Goal: Information Seeking & Learning: Learn about a topic

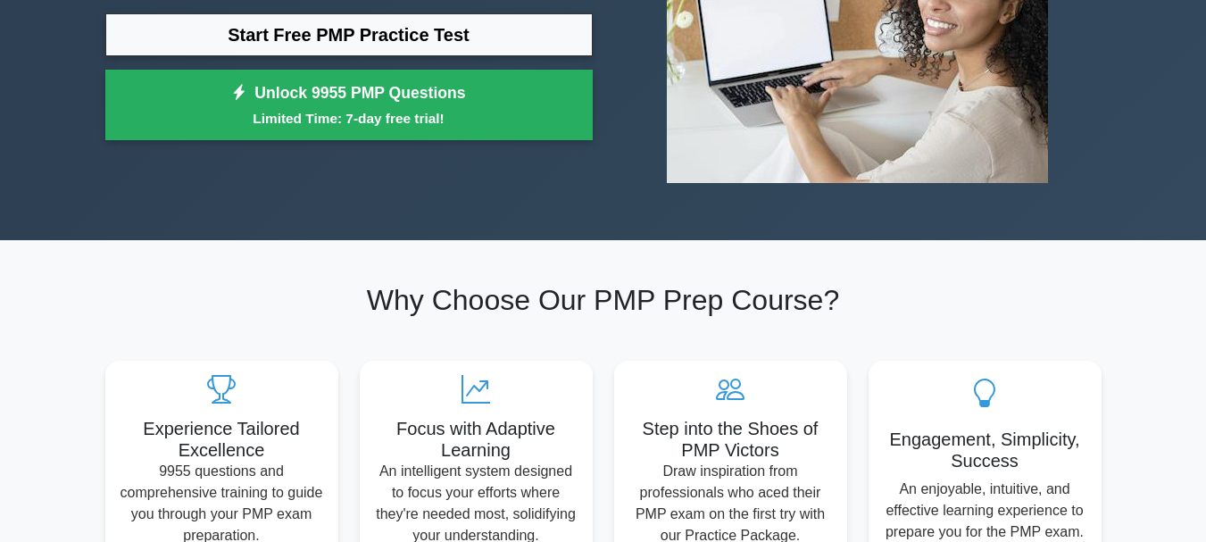
scroll to position [89, 0]
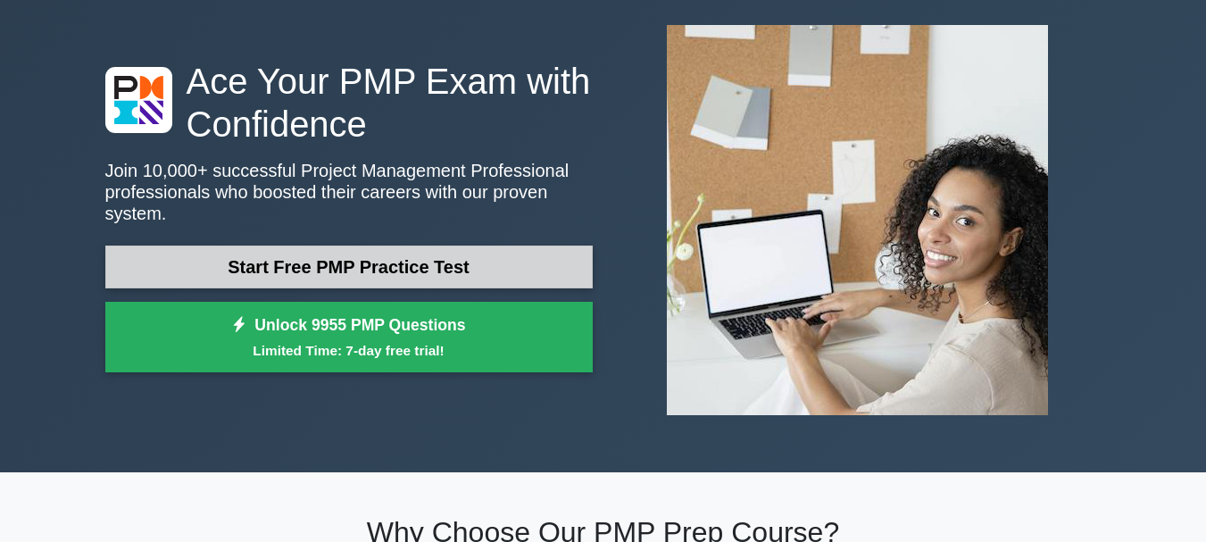
click at [496, 260] on link "Start Free PMP Practice Test" at bounding box center [348, 266] width 487 height 43
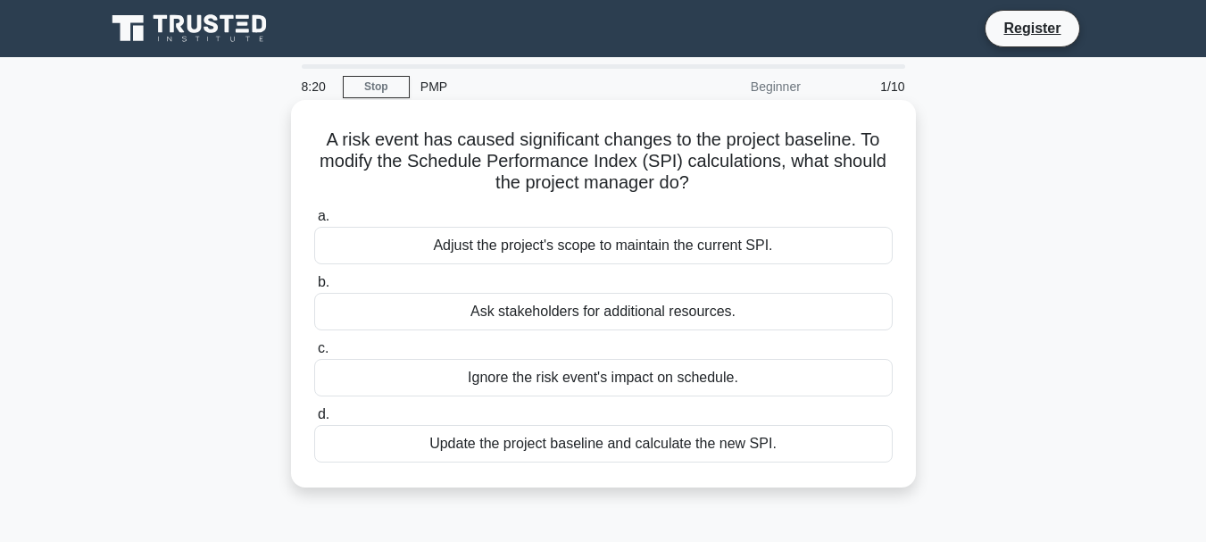
scroll to position [89, 0]
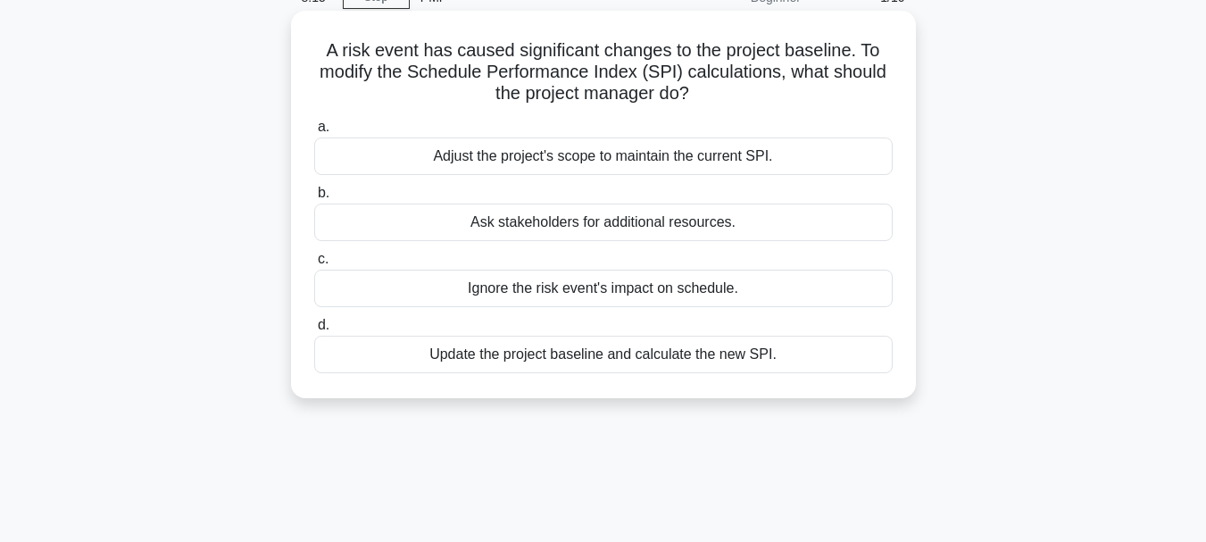
click at [626, 352] on div "Update the project baseline and calculate the new SPI." at bounding box center [603, 354] width 578 height 37
click at [314, 331] on input "d. Update the project baseline and calculate the new SPI." at bounding box center [314, 325] width 0 height 12
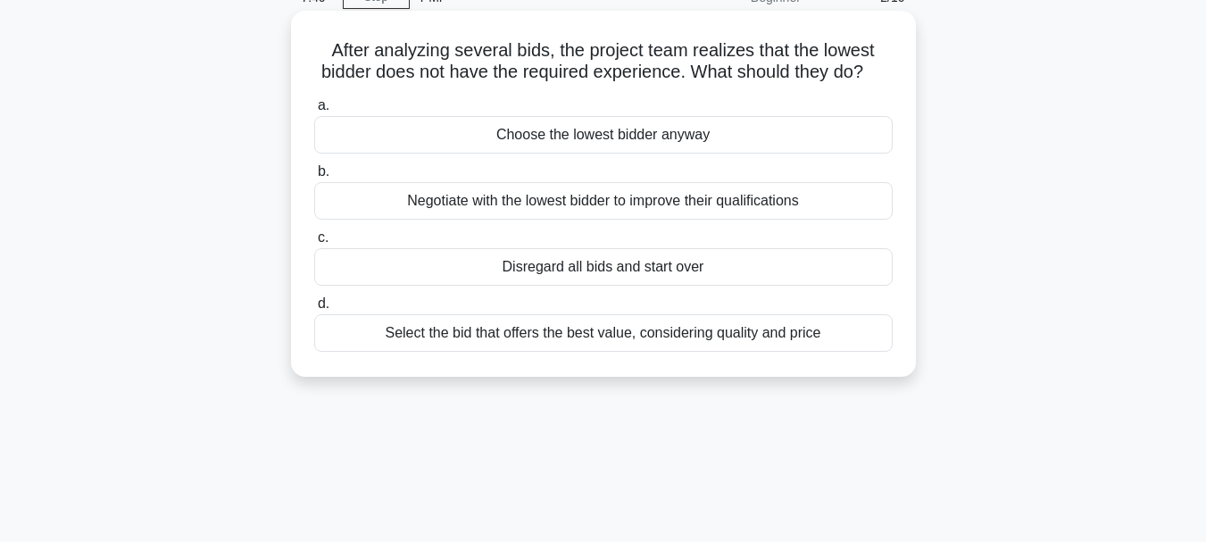
click at [607, 352] on div "Select the bid that offers the best value, considering quality and price" at bounding box center [603, 332] width 578 height 37
click at [314, 310] on input "d. Select the bid that offers the best value, considering quality and price" at bounding box center [314, 304] width 0 height 12
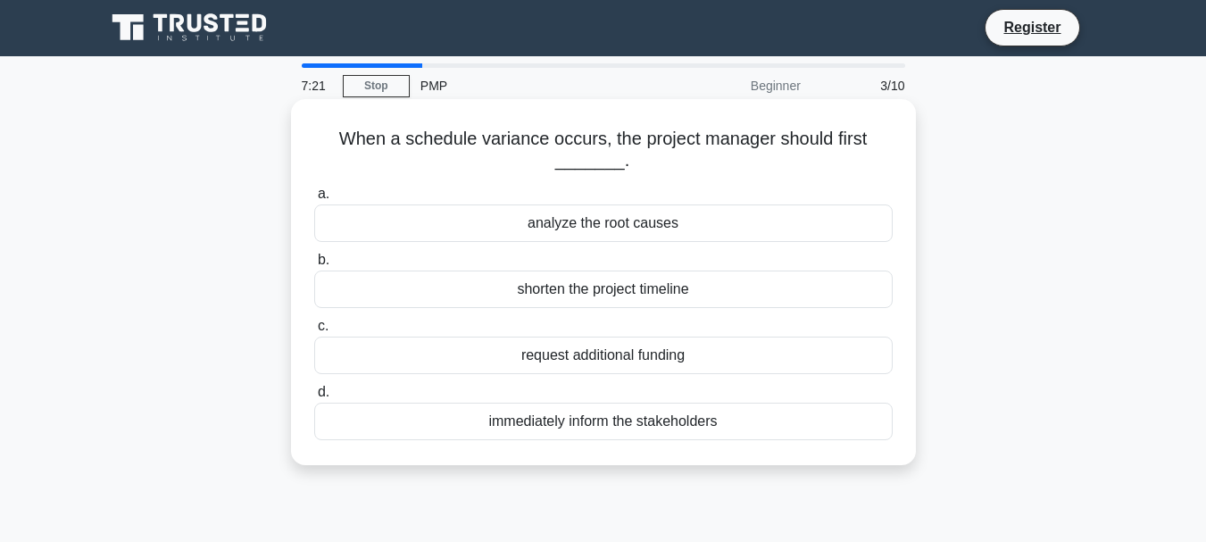
scroll to position [0, 0]
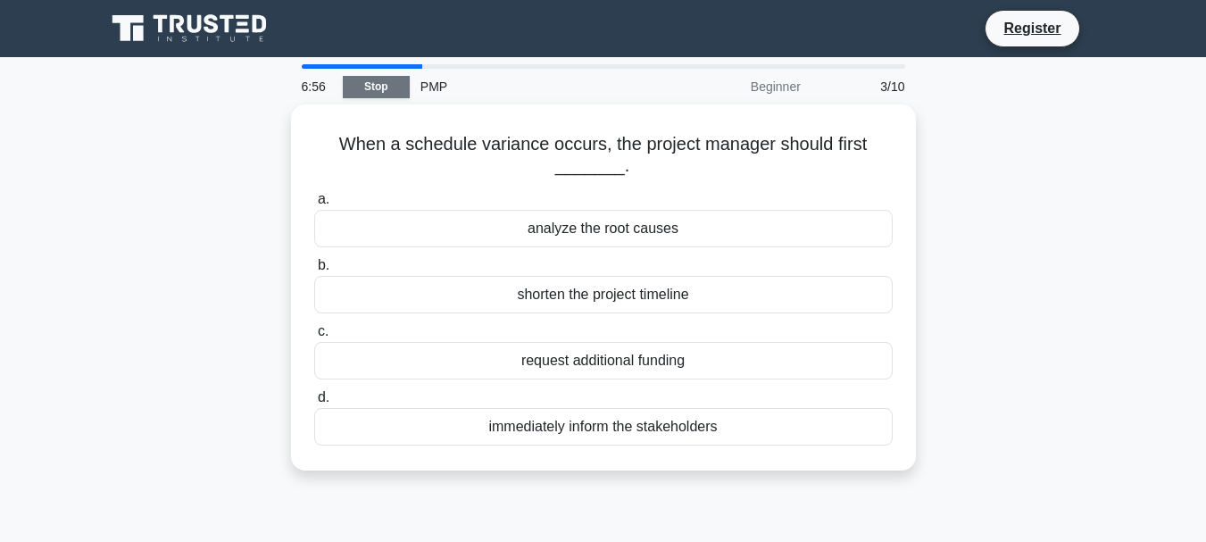
click at [357, 92] on link "Stop" at bounding box center [376, 87] width 67 height 22
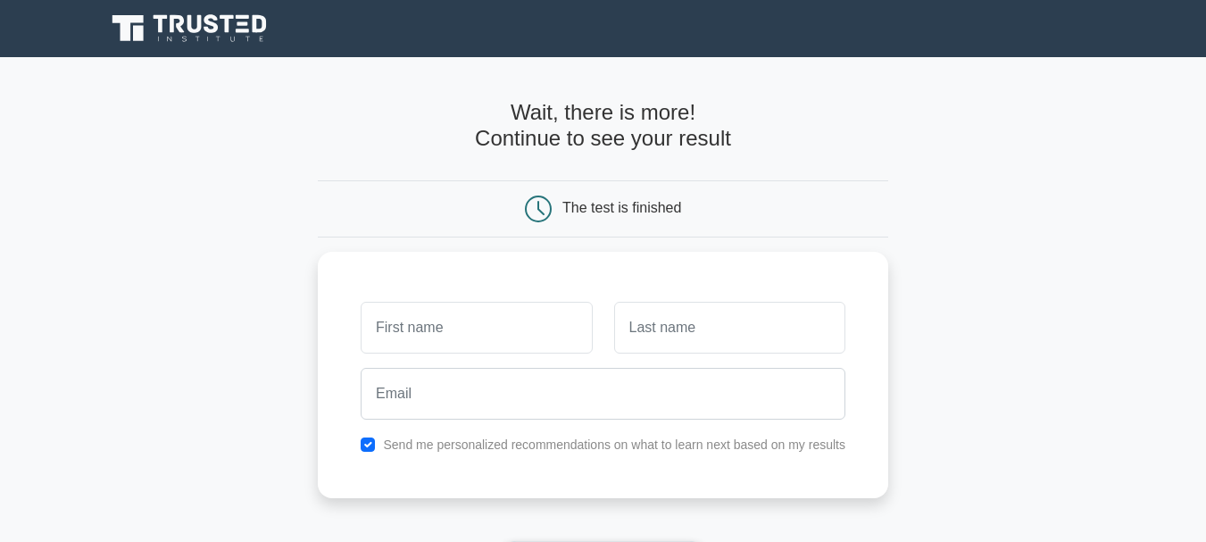
click at [179, 21] on icon at bounding box center [190, 29] width 171 height 34
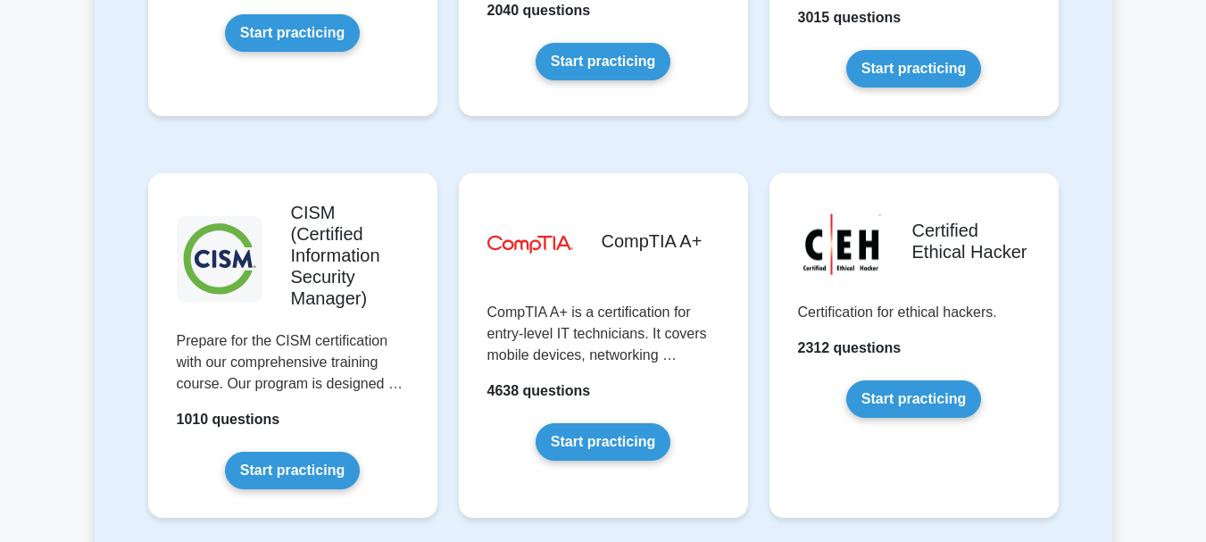
scroll to position [2677, 0]
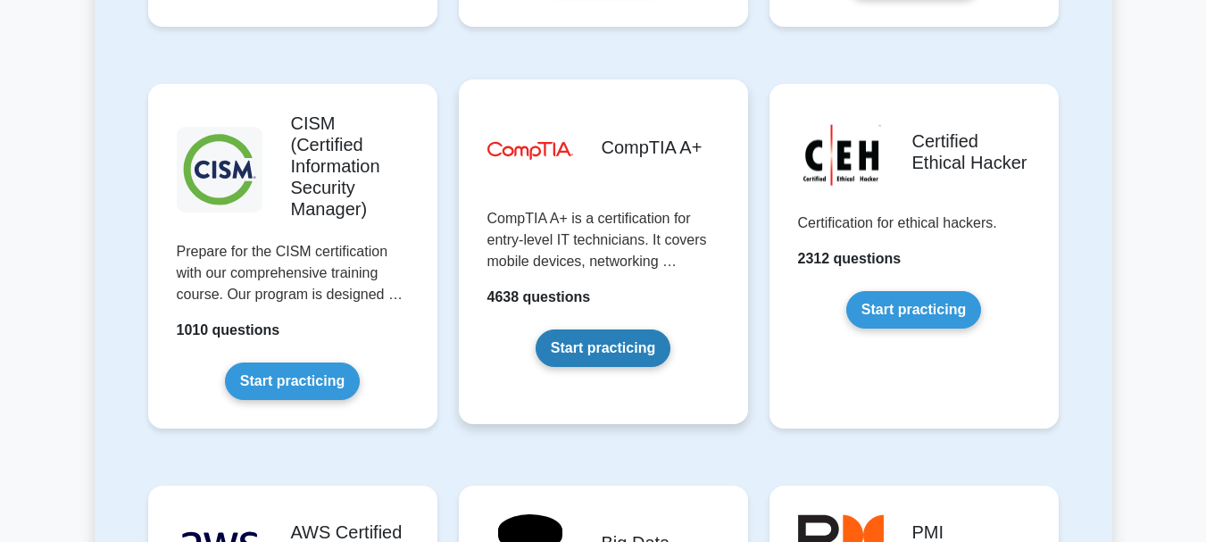
click at [615, 329] on link "Start practicing" at bounding box center [602, 347] width 135 height 37
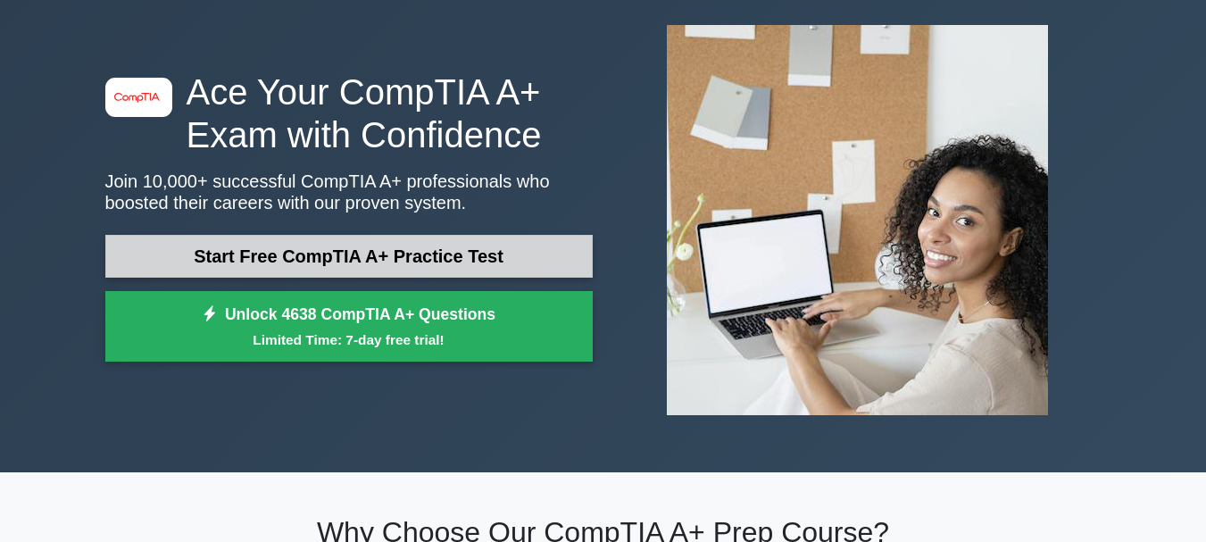
click at [378, 246] on link "Start Free CompTIA A+ Practice Test" at bounding box center [348, 256] width 487 height 43
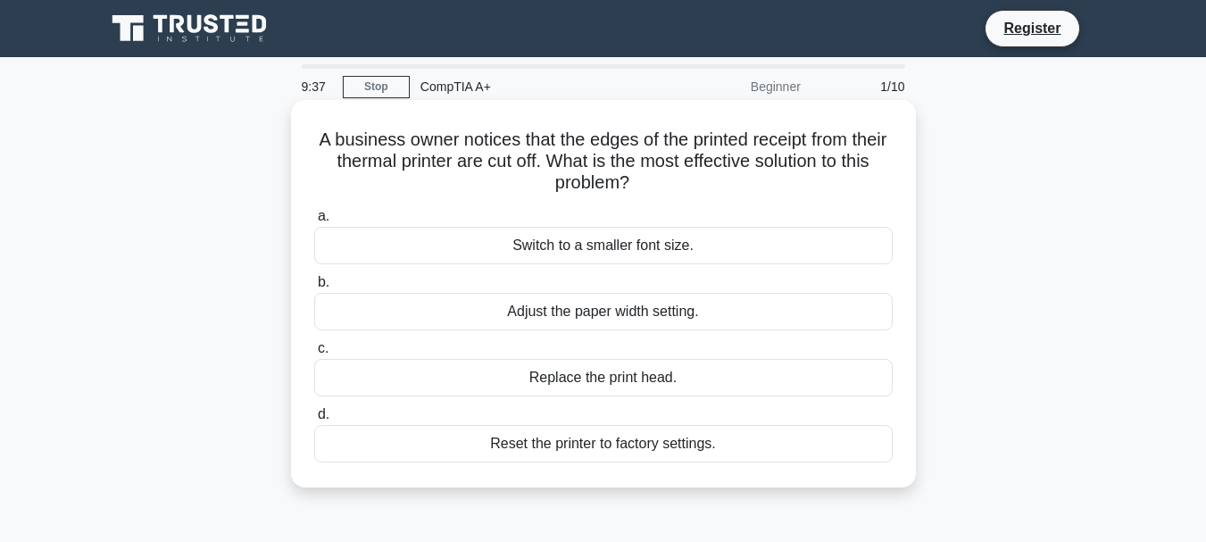
click at [651, 311] on div "Adjust the paper width setting." at bounding box center [603, 311] width 578 height 37
click at [314, 288] on input "b. Adjust the paper width setting." at bounding box center [314, 283] width 0 height 12
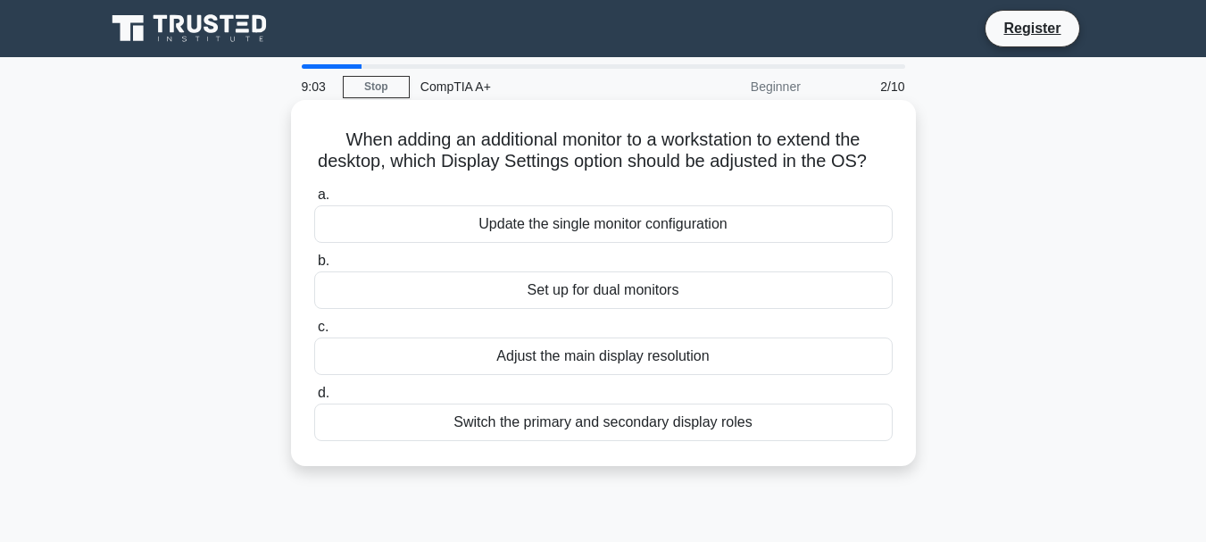
click at [688, 439] on div "Switch the primary and secondary display roles" at bounding box center [603, 421] width 578 height 37
click at [314, 399] on input "d. Switch the primary and secondary display roles" at bounding box center [314, 393] width 0 height 12
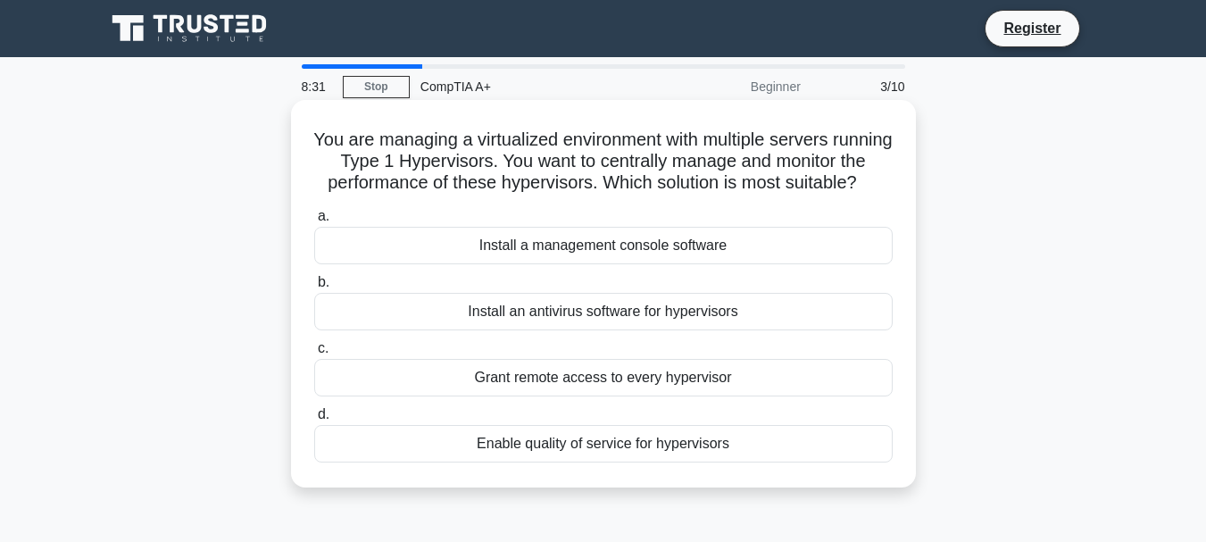
scroll to position [89, 0]
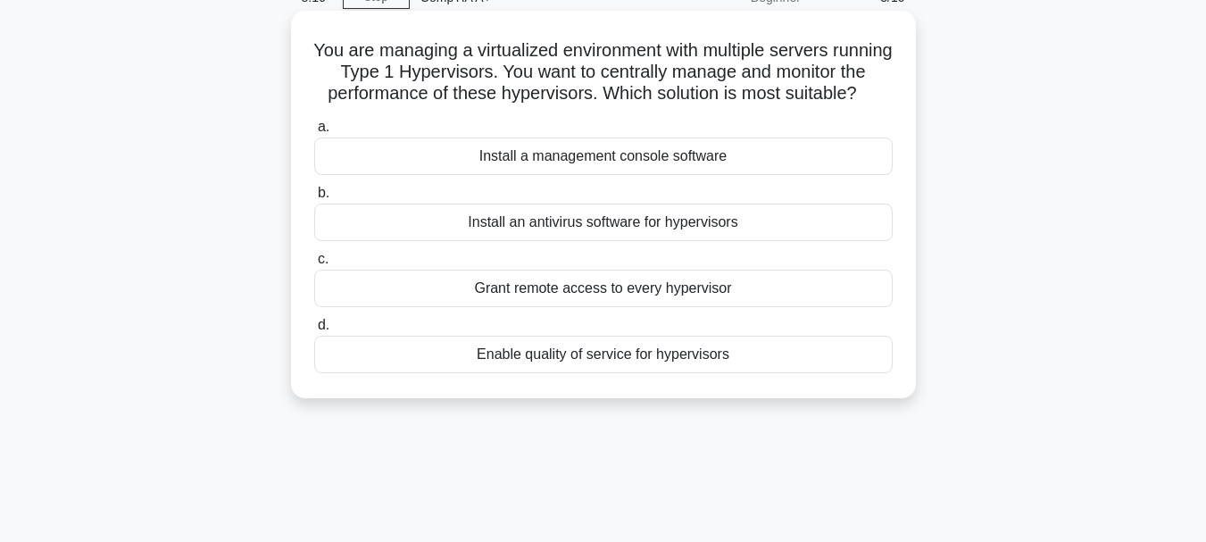
click at [658, 175] on div "Install a management console software" at bounding box center [603, 155] width 578 height 37
click at [314, 133] on input "a. Install a management console software" at bounding box center [314, 127] width 0 height 12
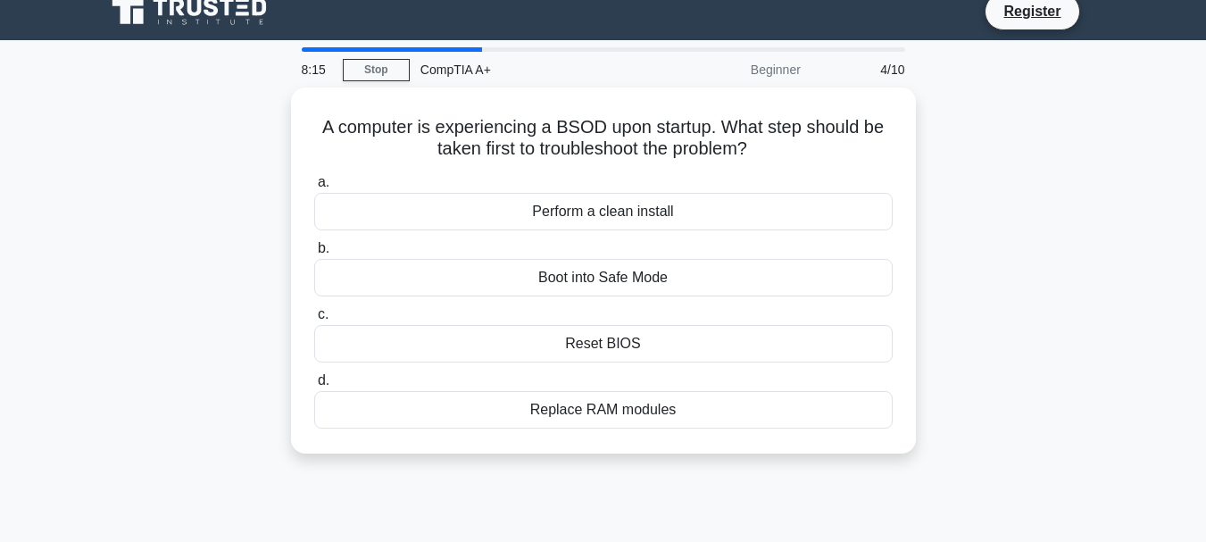
scroll to position [0, 0]
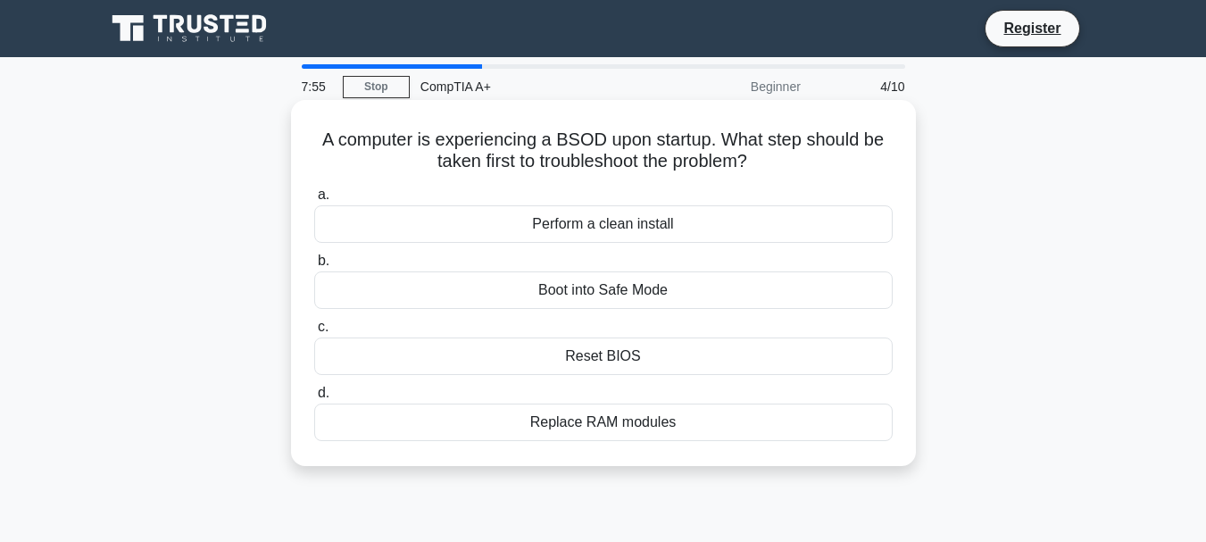
click at [608, 354] on div "Reset BIOS" at bounding box center [603, 355] width 578 height 37
click at [656, 369] on div "Reset BIOS" at bounding box center [603, 355] width 578 height 37
click at [314, 333] on input "c. Reset BIOS" at bounding box center [314, 327] width 0 height 12
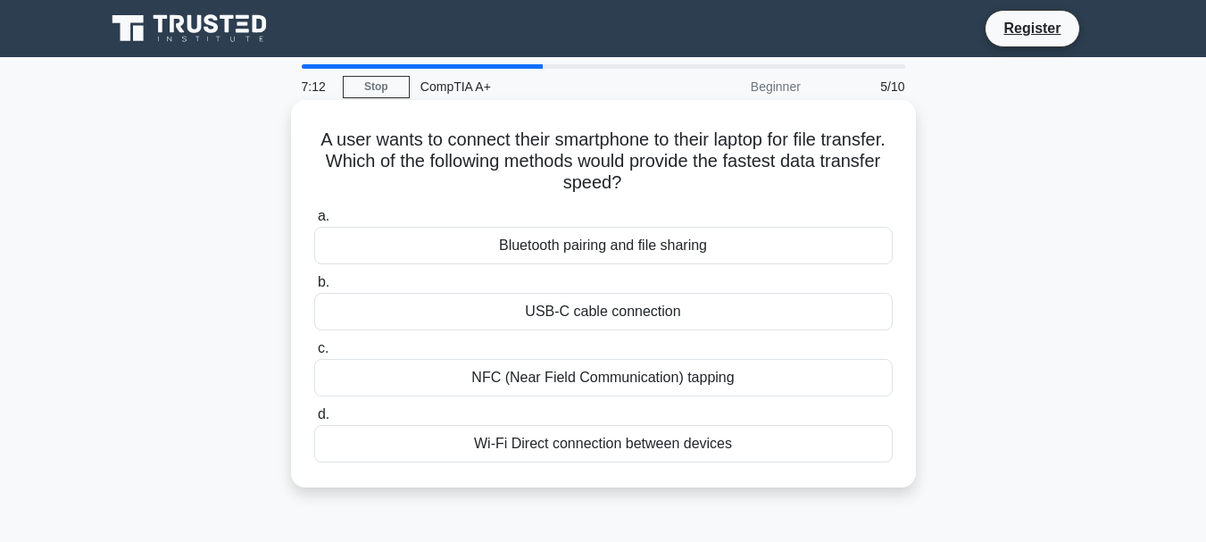
click at [623, 238] on div "Bluetooth pairing and file sharing" at bounding box center [603, 245] width 578 height 37
click at [314, 222] on input "a. Bluetooth pairing and file sharing" at bounding box center [314, 217] width 0 height 12
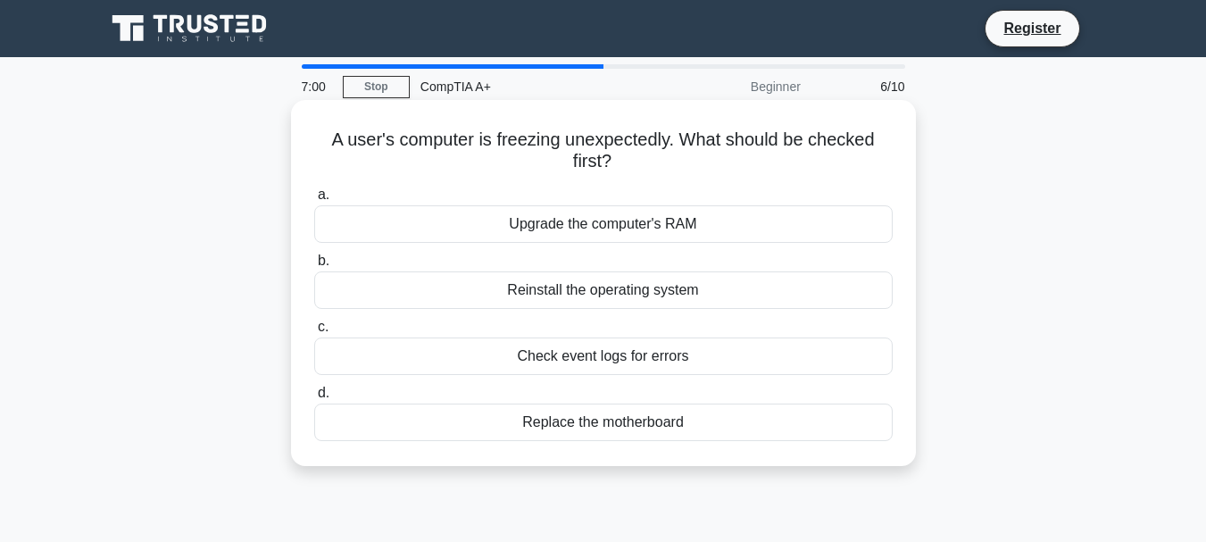
click at [621, 352] on div "Check event logs for errors" at bounding box center [603, 355] width 578 height 37
click at [314, 333] on input "c. Check event logs for errors" at bounding box center [314, 327] width 0 height 12
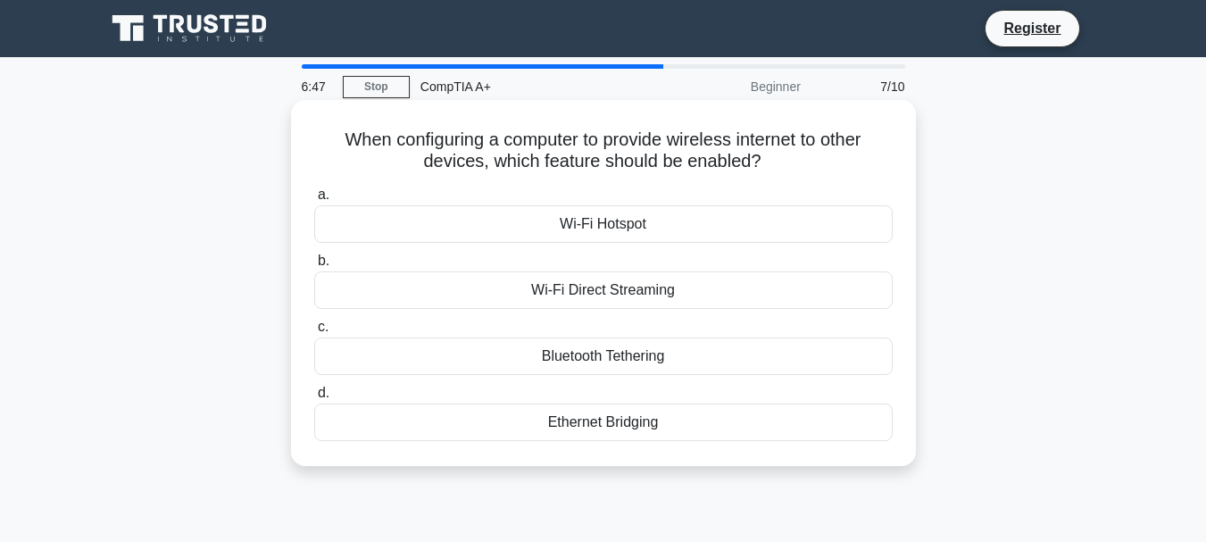
click at [616, 226] on div "Wi-Fi Hotspot" at bounding box center [603, 223] width 578 height 37
click at [314, 201] on input "a. Wi-Fi Hotspot" at bounding box center [314, 195] width 0 height 12
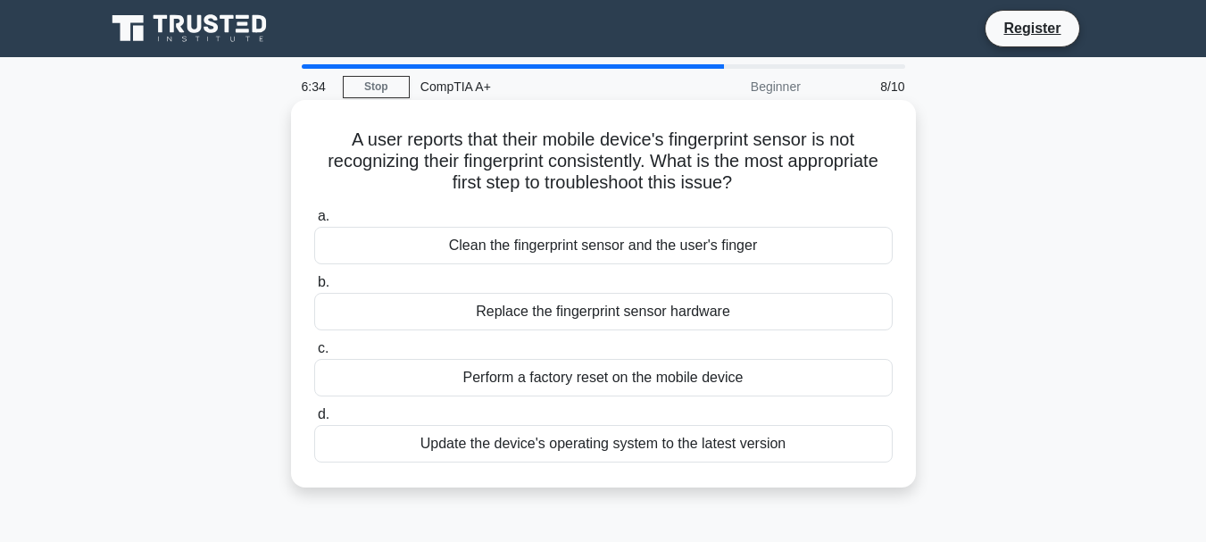
click at [657, 245] on div "Clean the fingerprint sensor and the user's finger" at bounding box center [603, 245] width 578 height 37
click at [314, 222] on input "a. Clean the fingerprint sensor and the user's finger" at bounding box center [314, 217] width 0 height 12
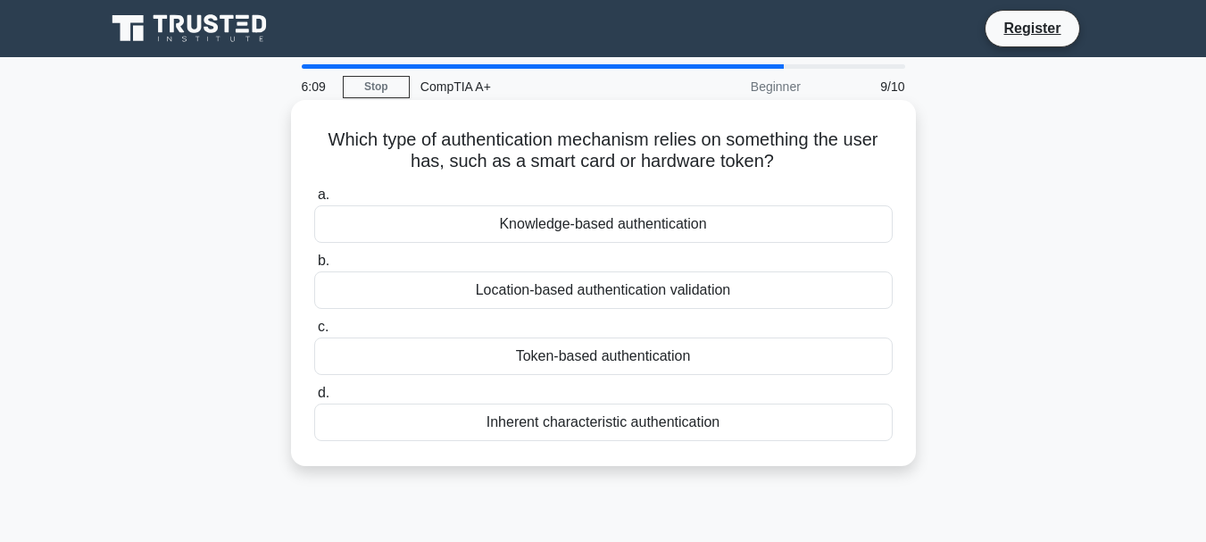
click at [630, 356] on div "Token-based authentication" at bounding box center [603, 355] width 578 height 37
click at [314, 333] on input "c. Token-based authentication" at bounding box center [314, 327] width 0 height 12
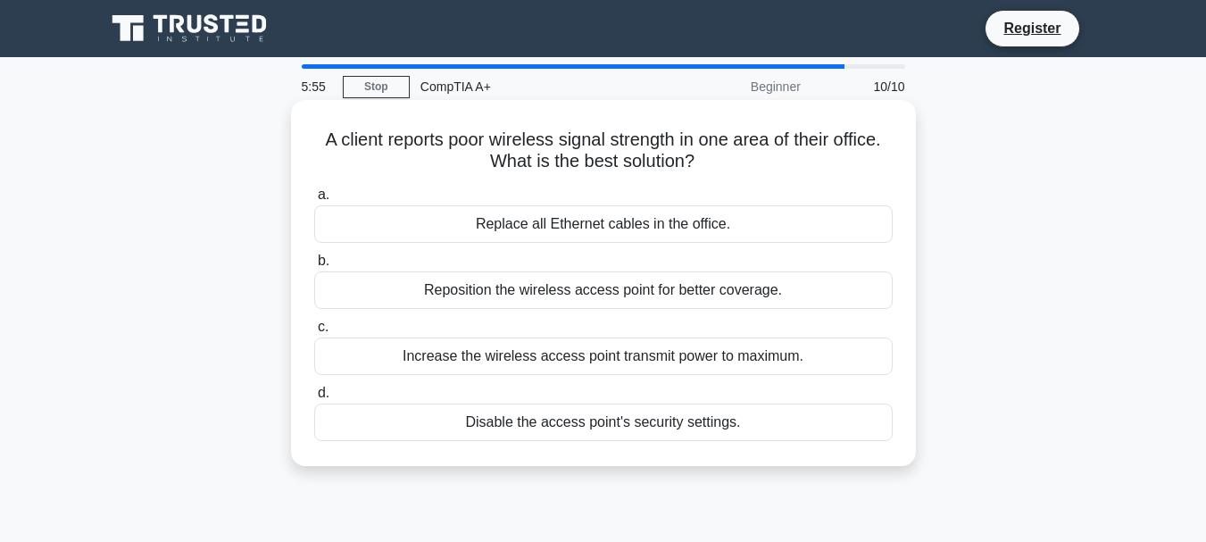
click at [659, 293] on div "Reposition the wireless access point for better coverage." at bounding box center [603, 289] width 578 height 37
click at [314, 267] on input "b. Reposition the wireless access point for better coverage." at bounding box center [314, 261] width 0 height 12
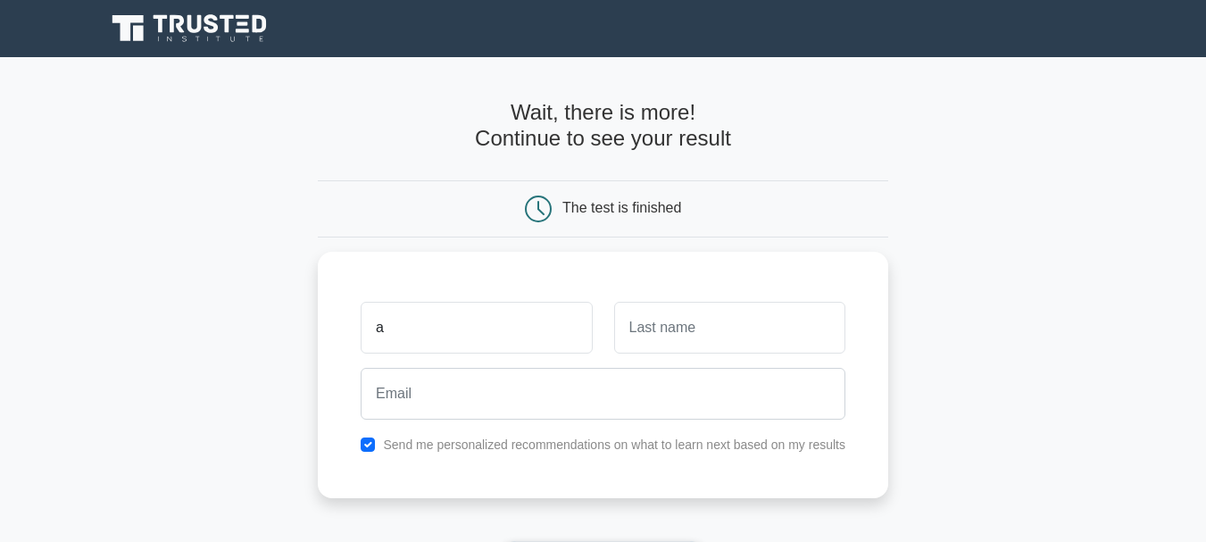
scroll to position [89, 0]
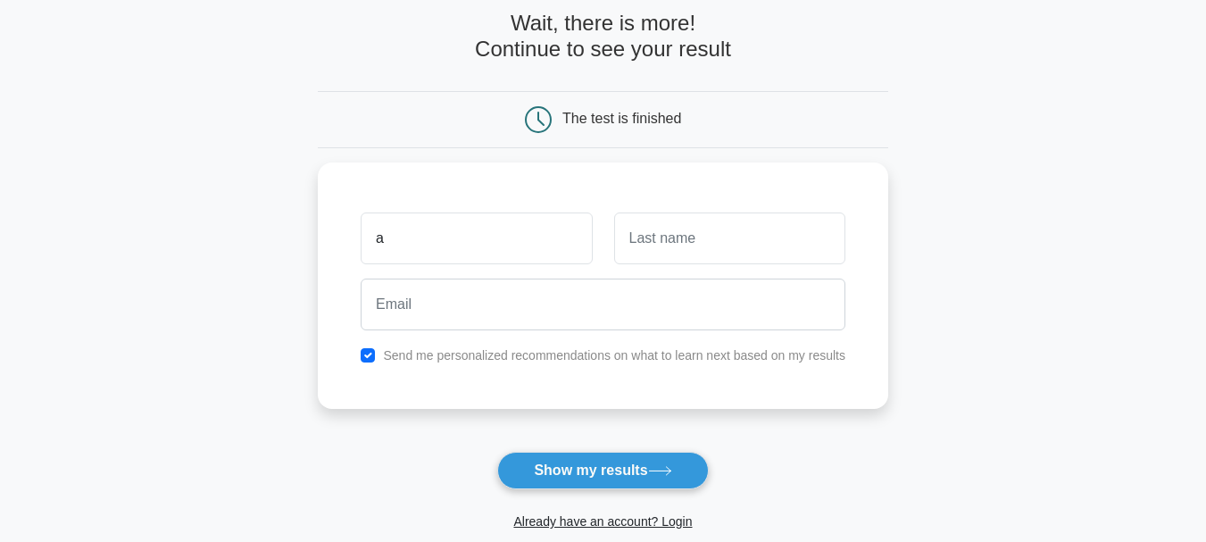
type input "[PERSON_NAME]"
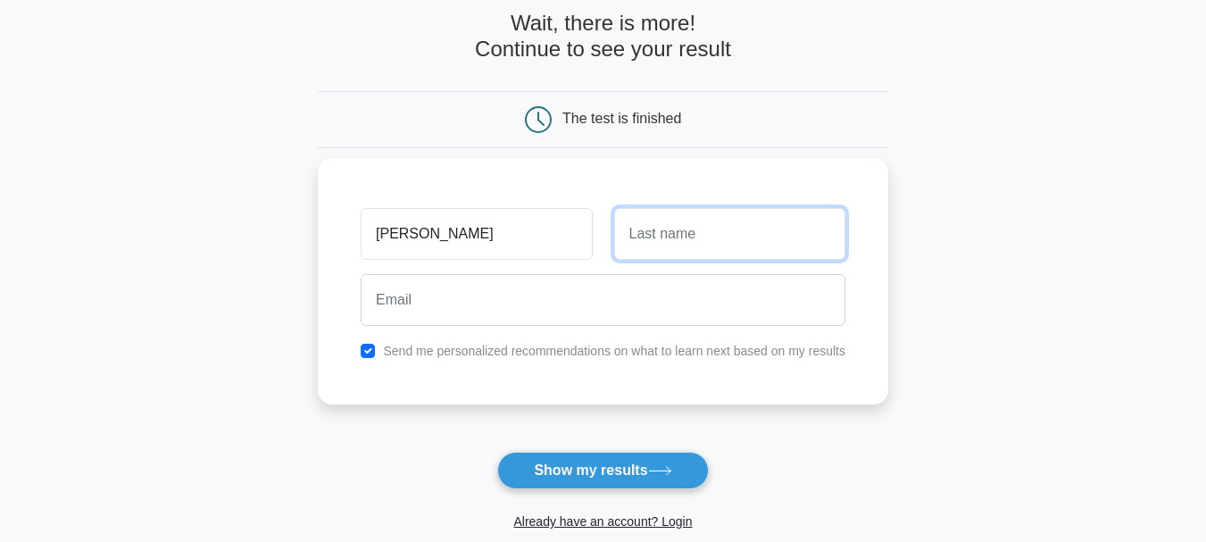
click at [652, 235] on input "text" at bounding box center [729, 234] width 231 height 52
type input "[PERSON_NAME]"
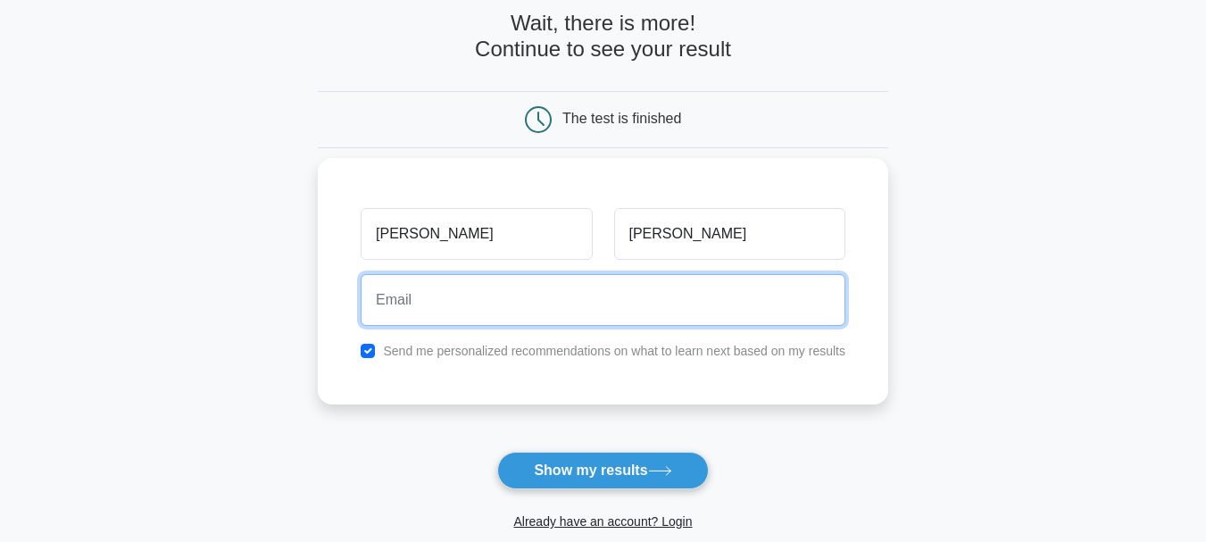
click at [536, 309] on input "email" at bounding box center [603, 300] width 485 height 52
type input "[EMAIL_ADDRESS][DOMAIN_NAME]"
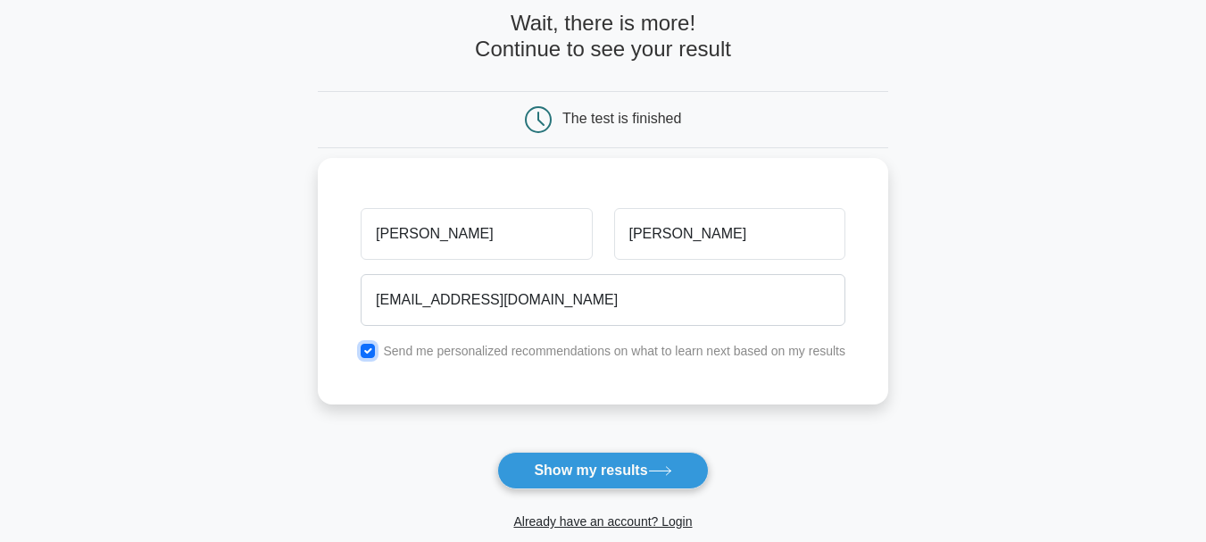
click at [370, 350] on input "checkbox" at bounding box center [368, 351] width 14 height 14
checkbox input "false"
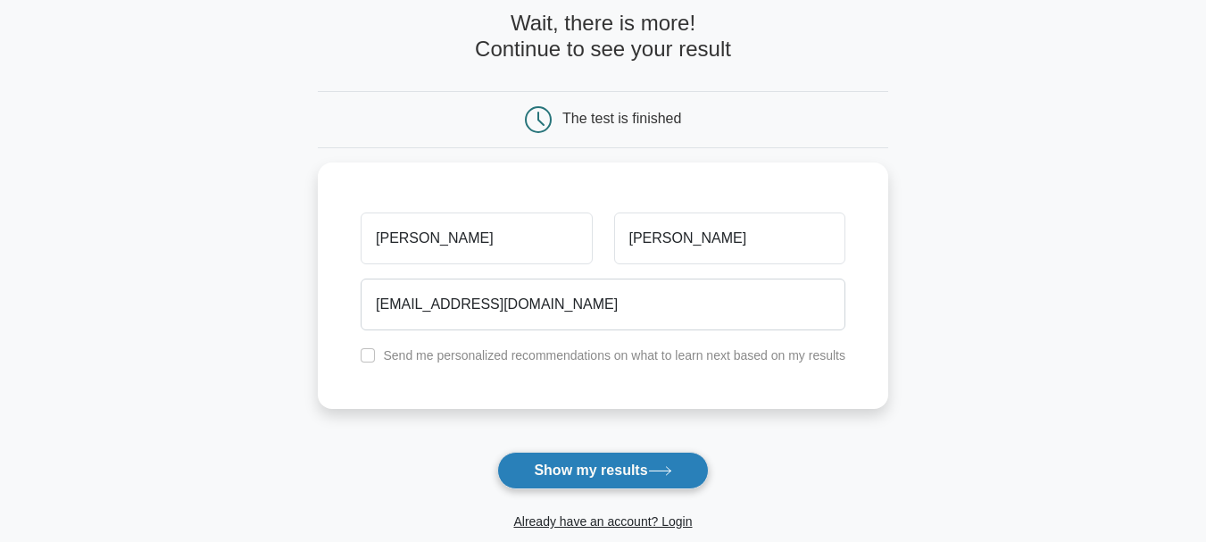
click at [622, 467] on button "Show my results" at bounding box center [602, 470] width 211 height 37
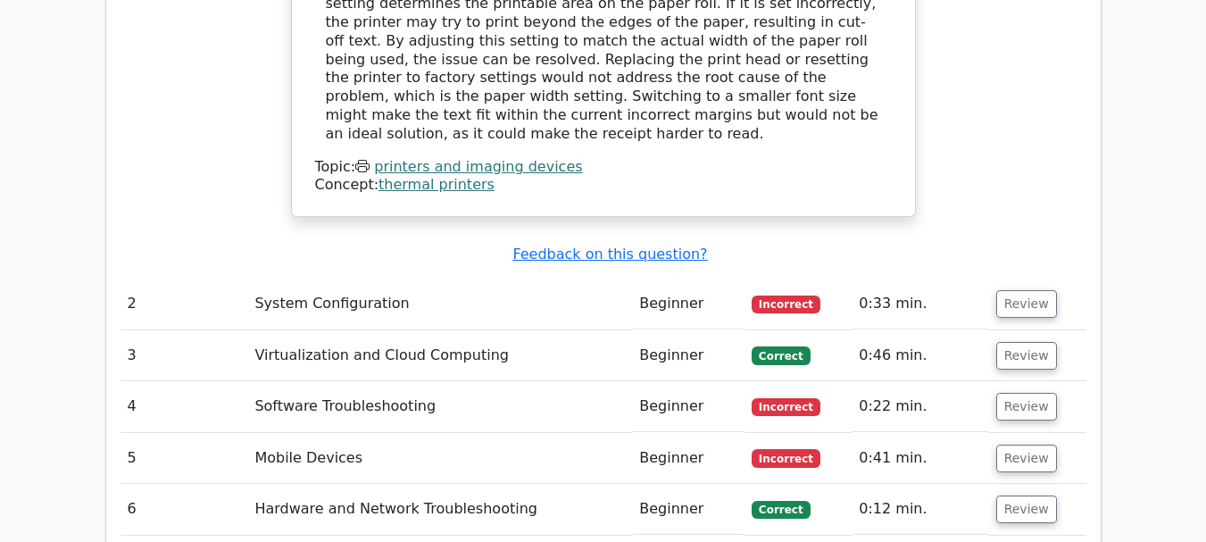
scroll to position [2142, 0]
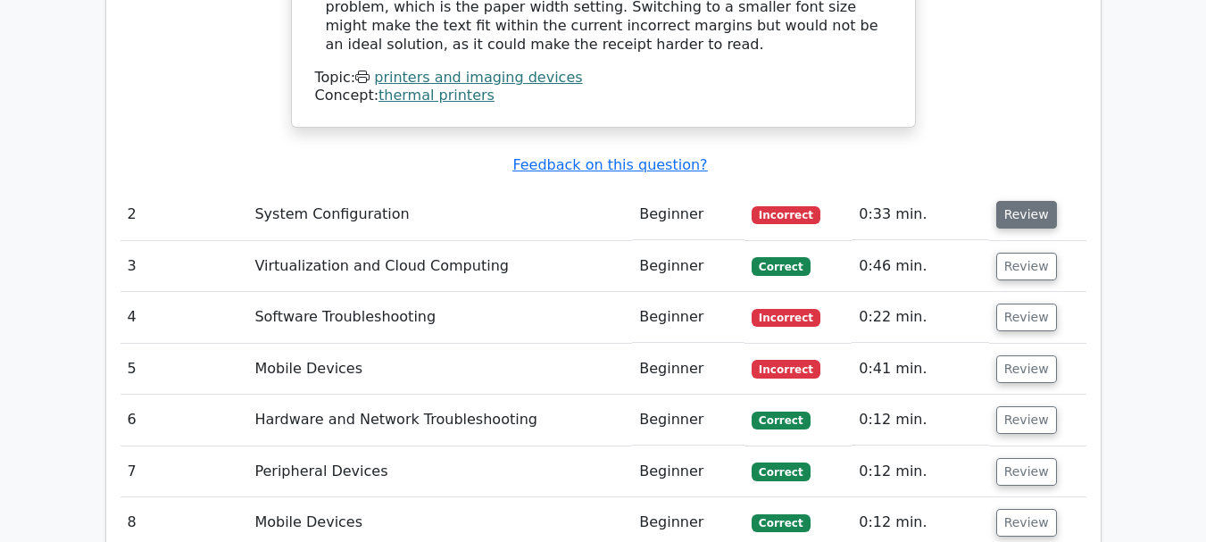
click at [1040, 201] on button "Review" at bounding box center [1026, 215] width 61 height 28
click at [1012, 201] on button "Review" at bounding box center [1026, 215] width 61 height 28
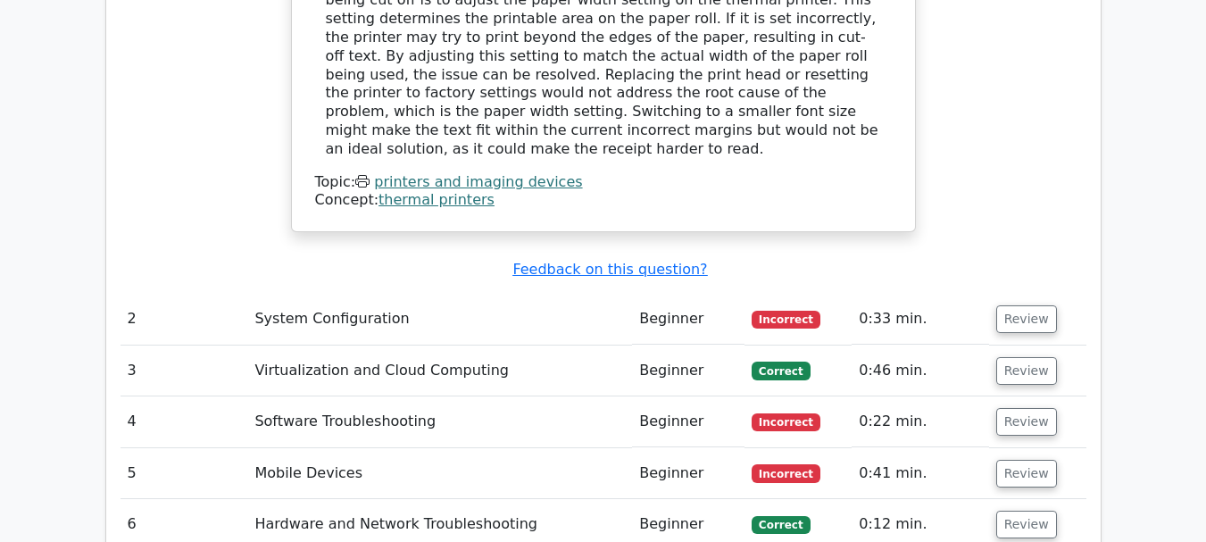
scroll to position [2052, 0]
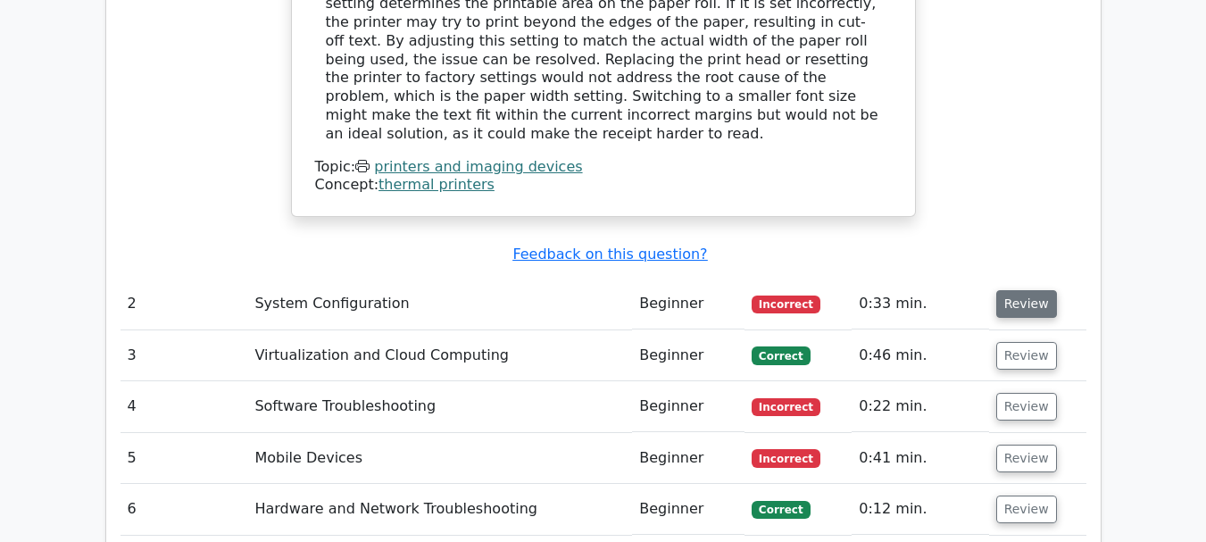
click at [1015, 290] on button "Review" at bounding box center [1026, 304] width 61 height 28
click at [674, 278] on td "Beginner" at bounding box center [688, 303] width 112 height 51
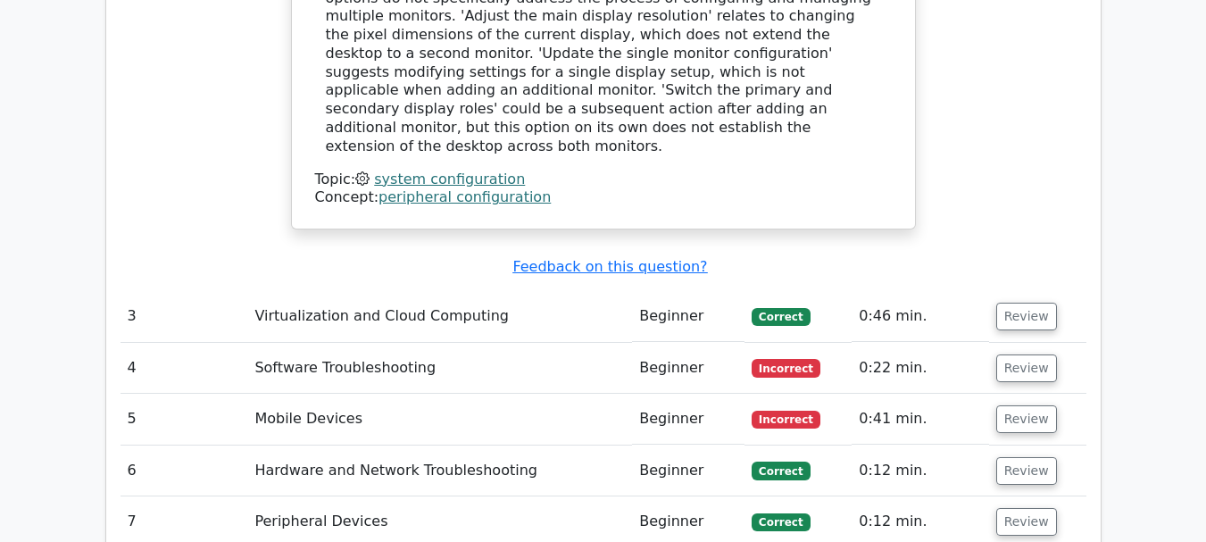
scroll to position [2886, 0]
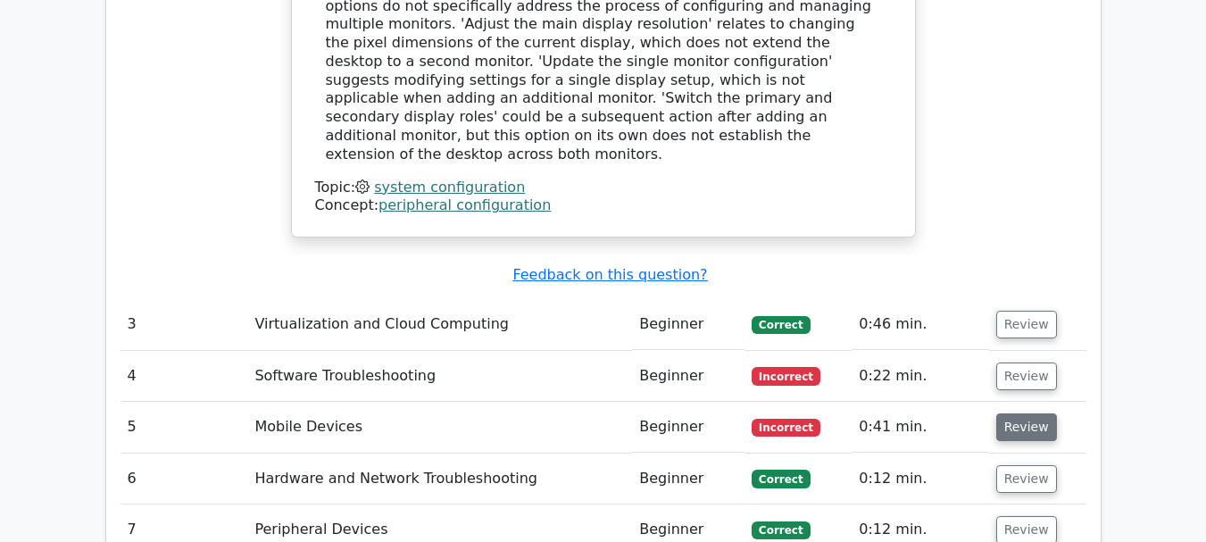
click at [1023, 413] on button "Review" at bounding box center [1026, 427] width 61 height 28
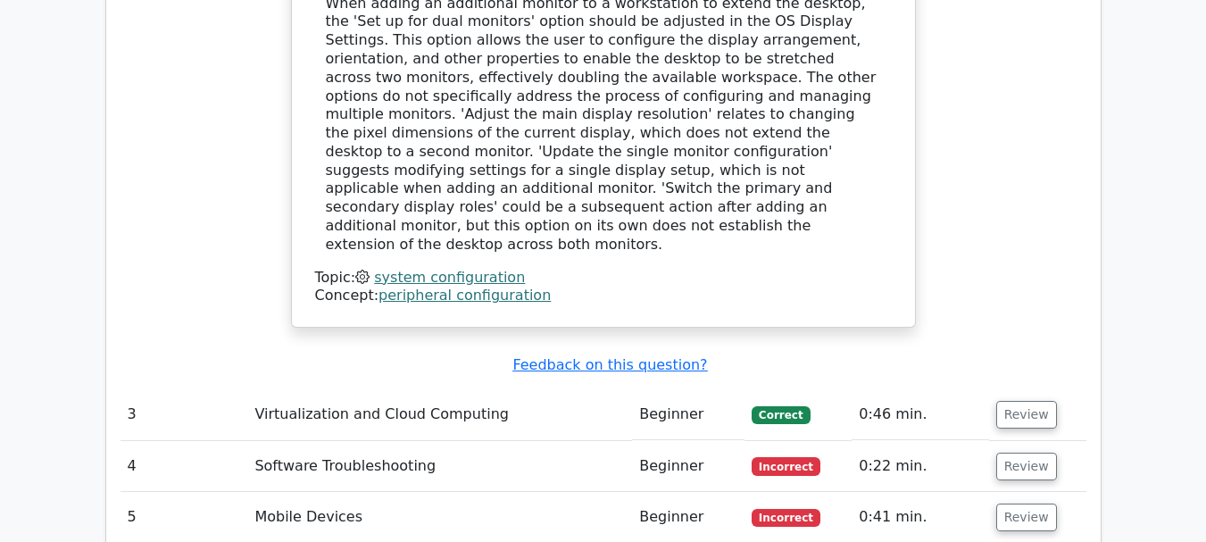
scroll to position [2797, 0]
click at [1022, 452] on button "Review" at bounding box center [1026, 466] width 61 height 28
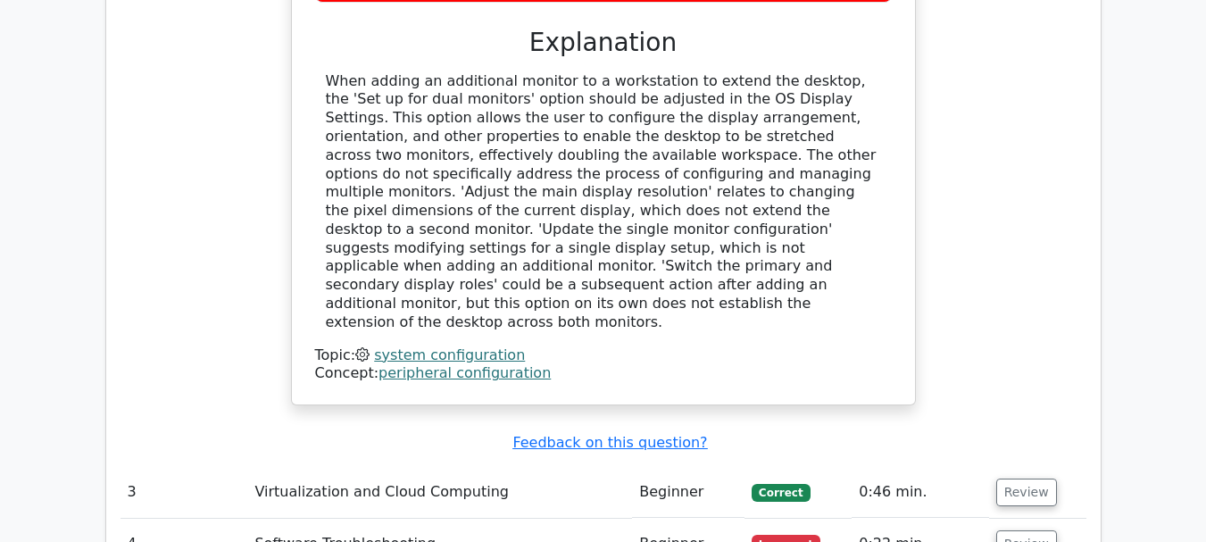
scroll to position [2707, 0]
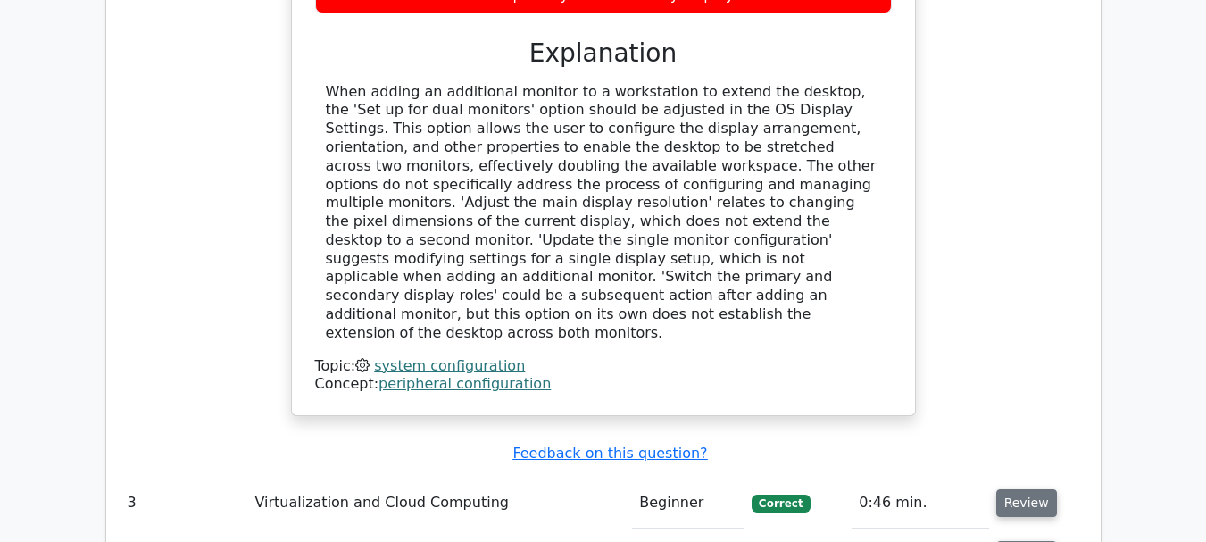
click at [1004, 489] on button "Review" at bounding box center [1026, 503] width 61 height 28
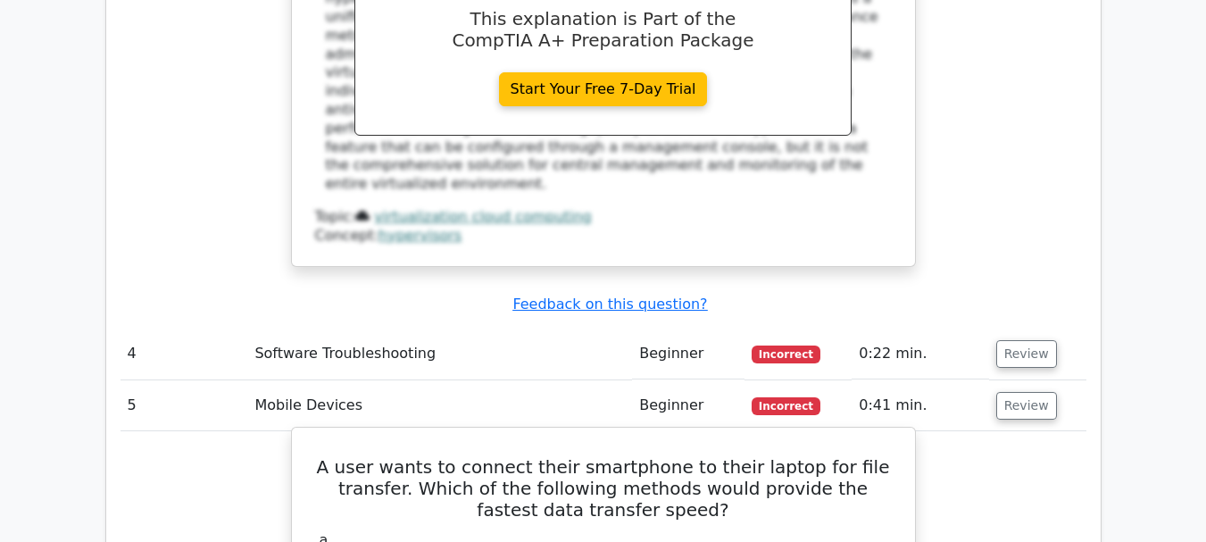
scroll to position [3689, 0]
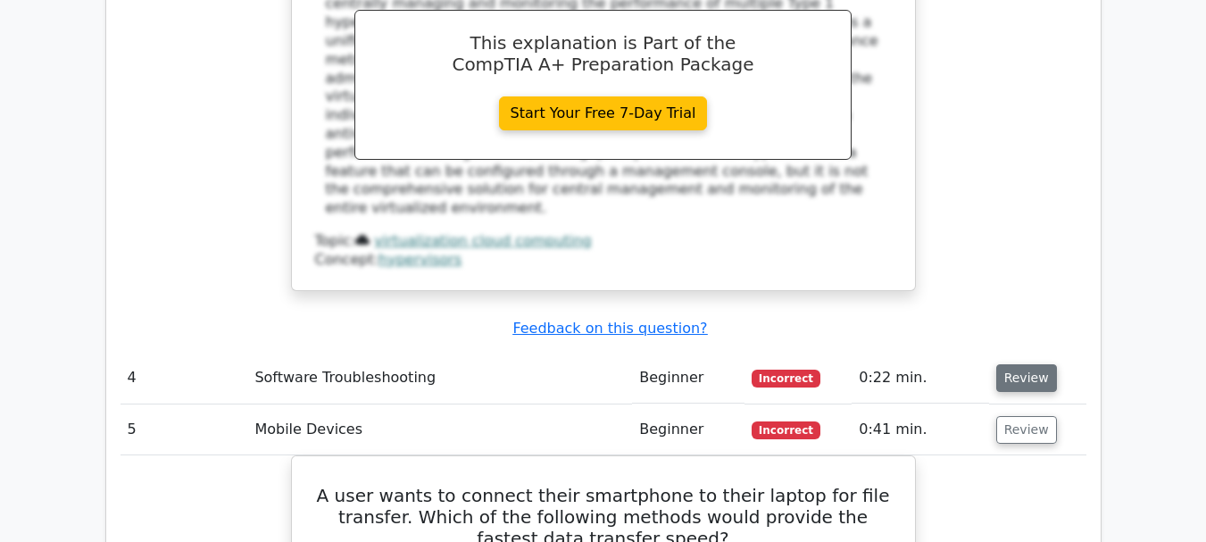
click at [1029, 364] on button "Review" at bounding box center [1026, 378] width 61 height 28
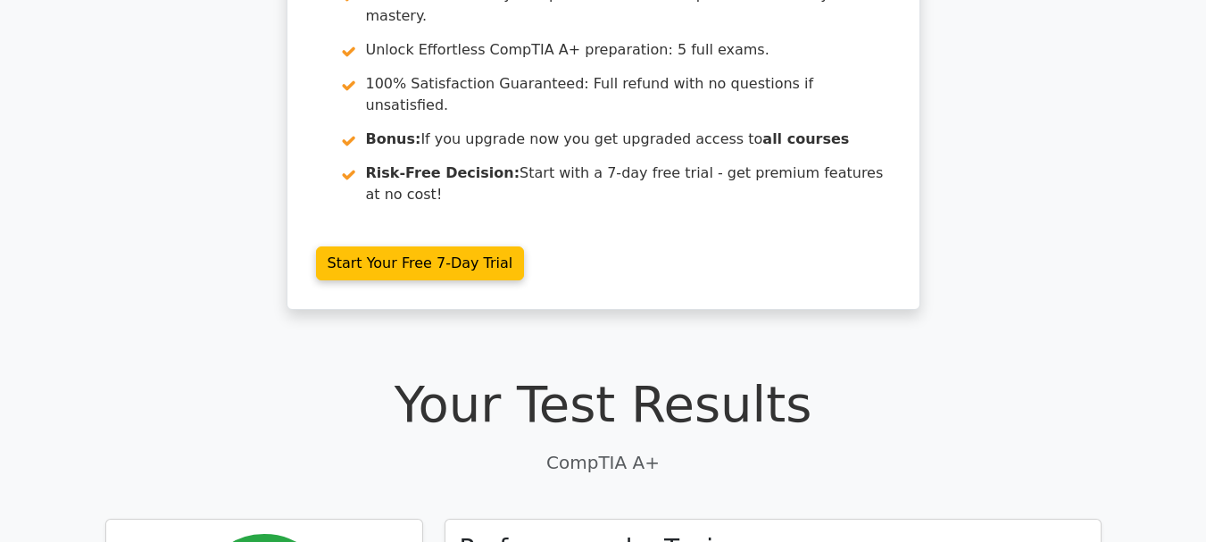
scroll to position [0, 0]
